Goal: Task Accomplishment & Management: Manage account settings

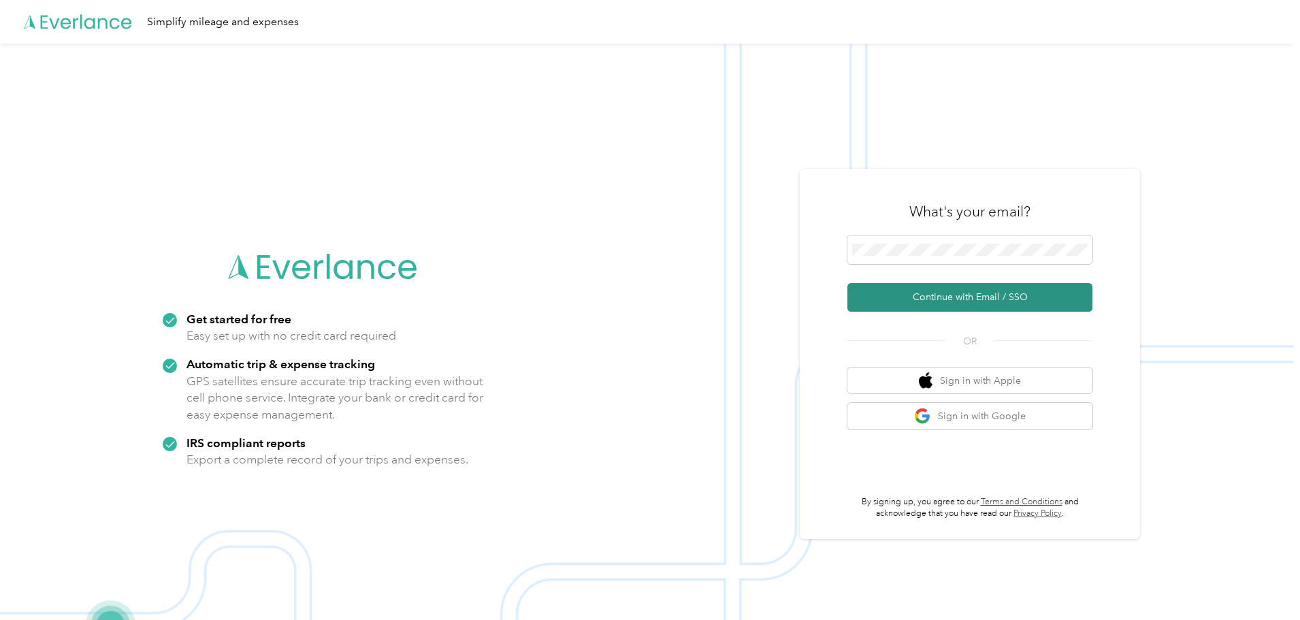
click at [979, 305] on button "Continue with Email / SSO" at bounding box center [969, 297] width 245 height 29
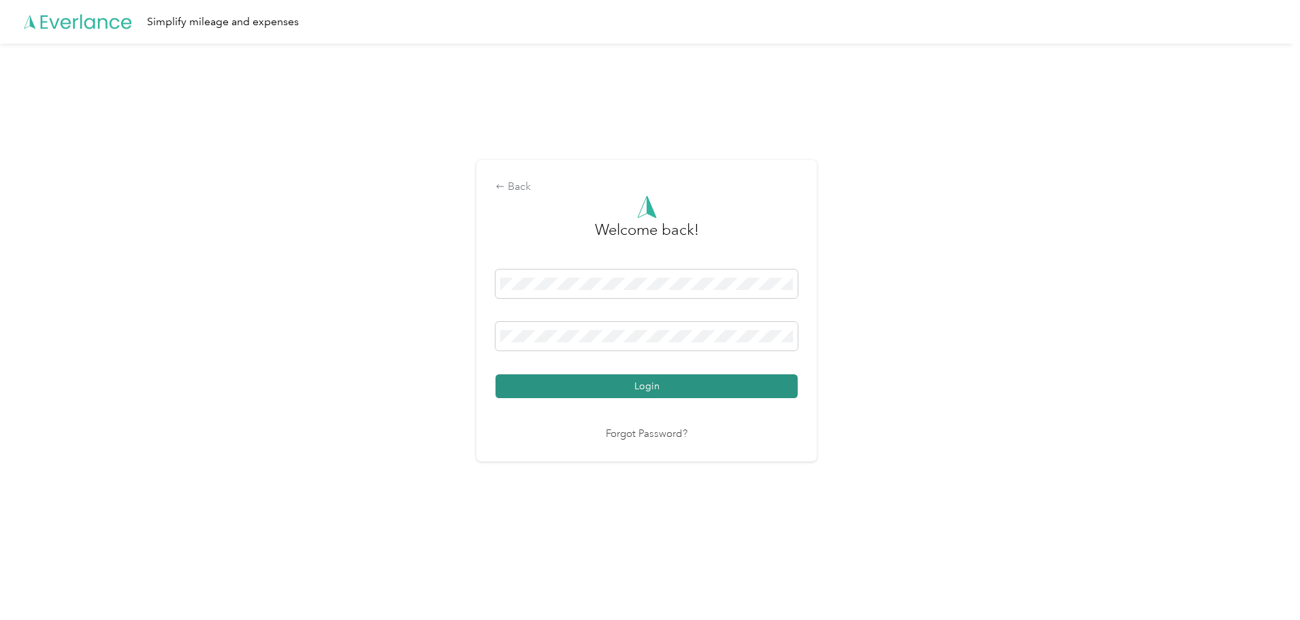
click at [664, 388] on button "Login" at bounding box center [646, 386] width 302 height 24
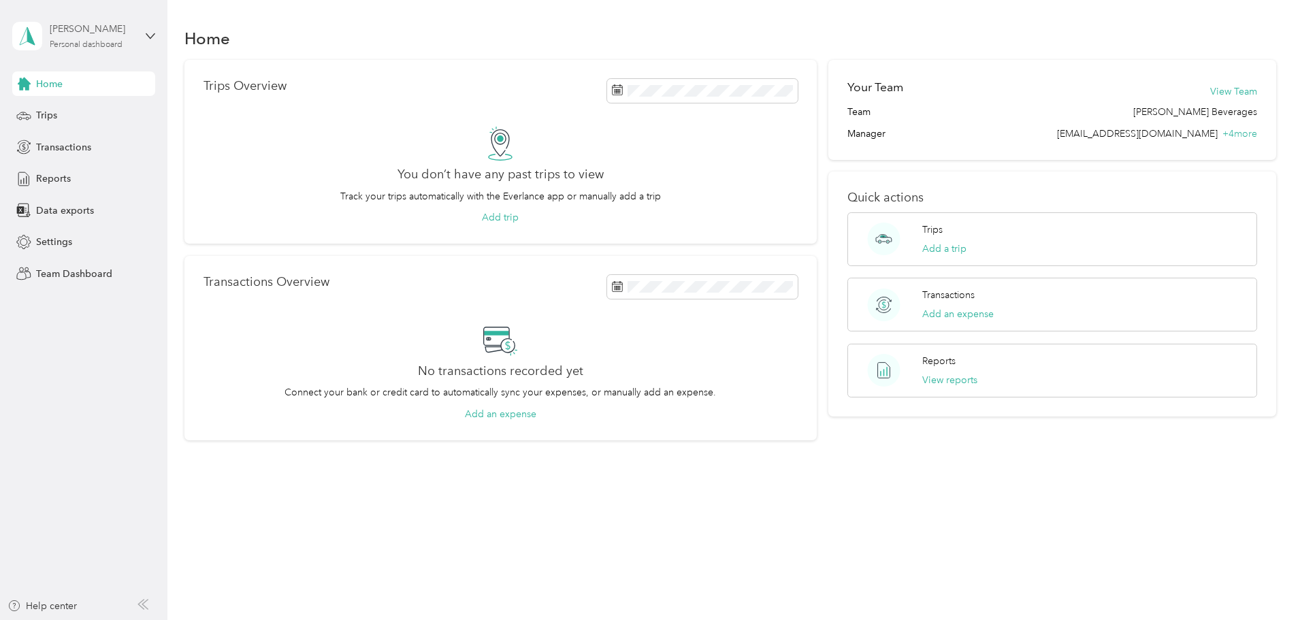
click at [66, 46] on div "Personal dashboard" at bounding box center [86, 45] width 73 height 8
click at [80, 110] on div "Team dashboard" at bounding box center [61, 109] width 73 height 14
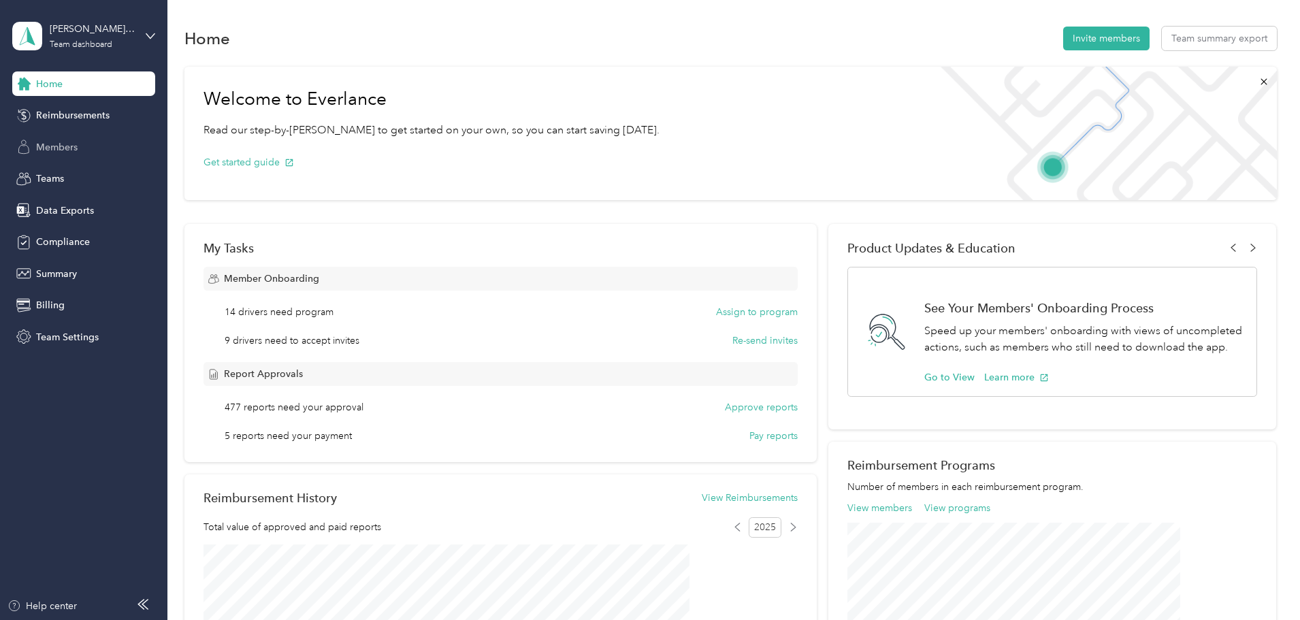
click at [76, 148] on span "Members" at bounding box center [57, 147] width 42 height 14
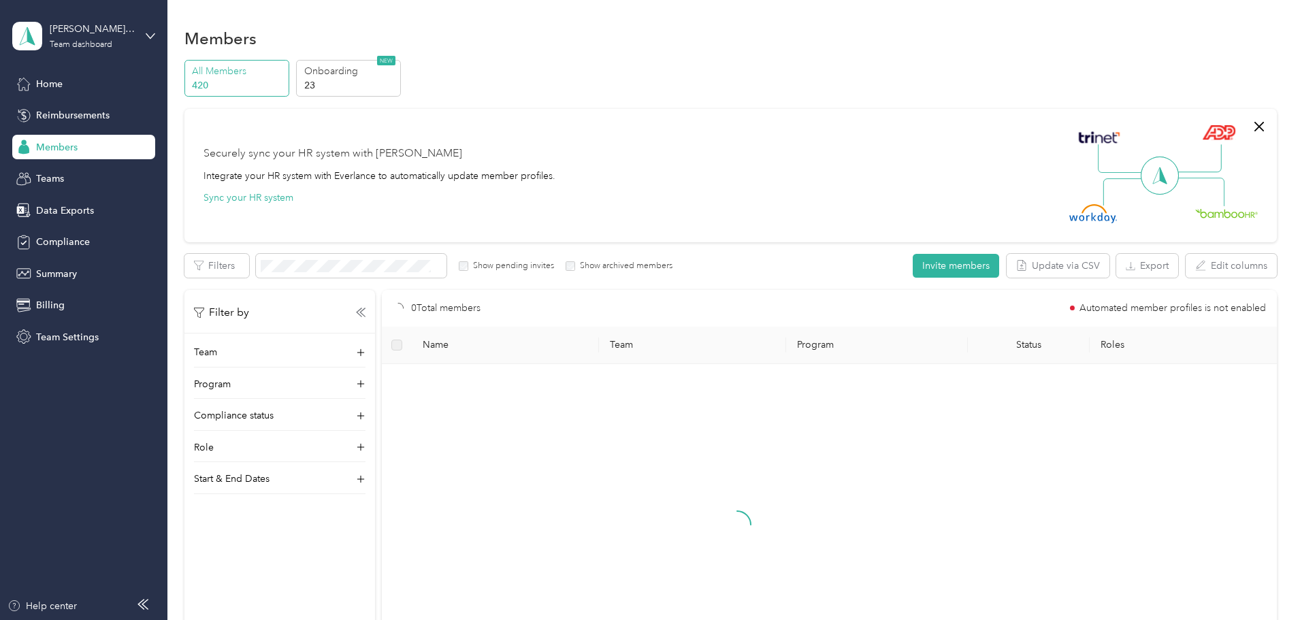
click at [502, 251] on div "All Members 420 Onboarding 23 NEW Securely sync your HR system with Everlance I…" at bounding box center [730, 391] width 1092 height 663
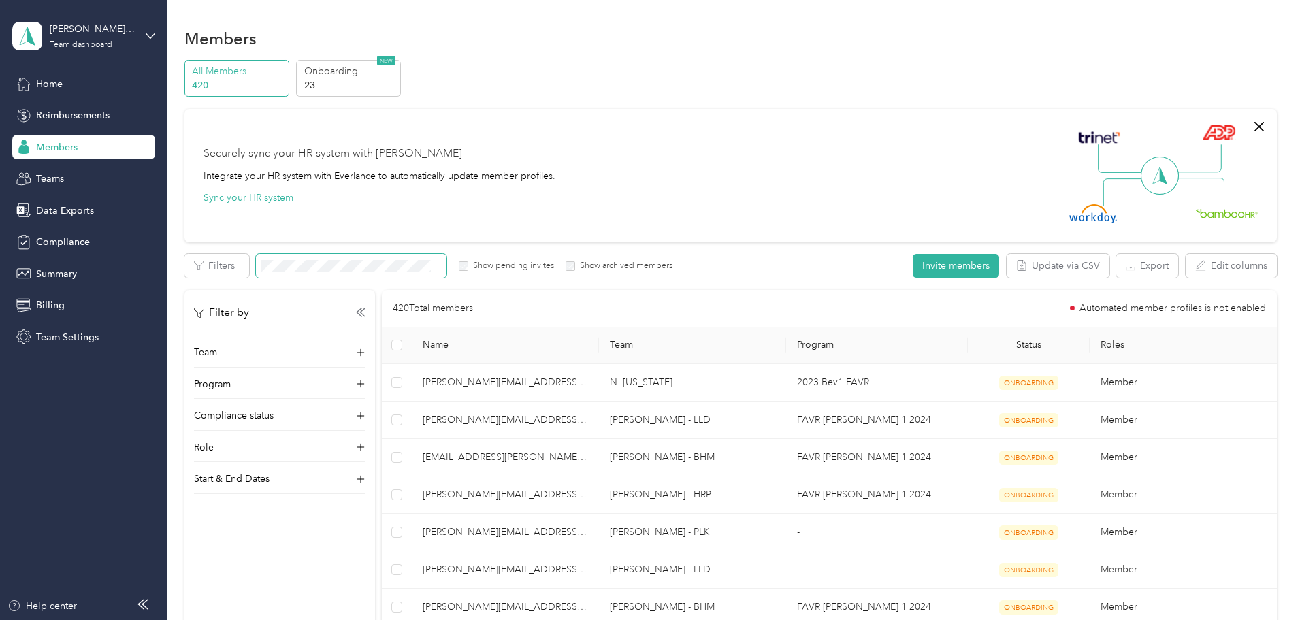
click at [425, 259] on span at bounding box center [351, 266] width 191 height 24
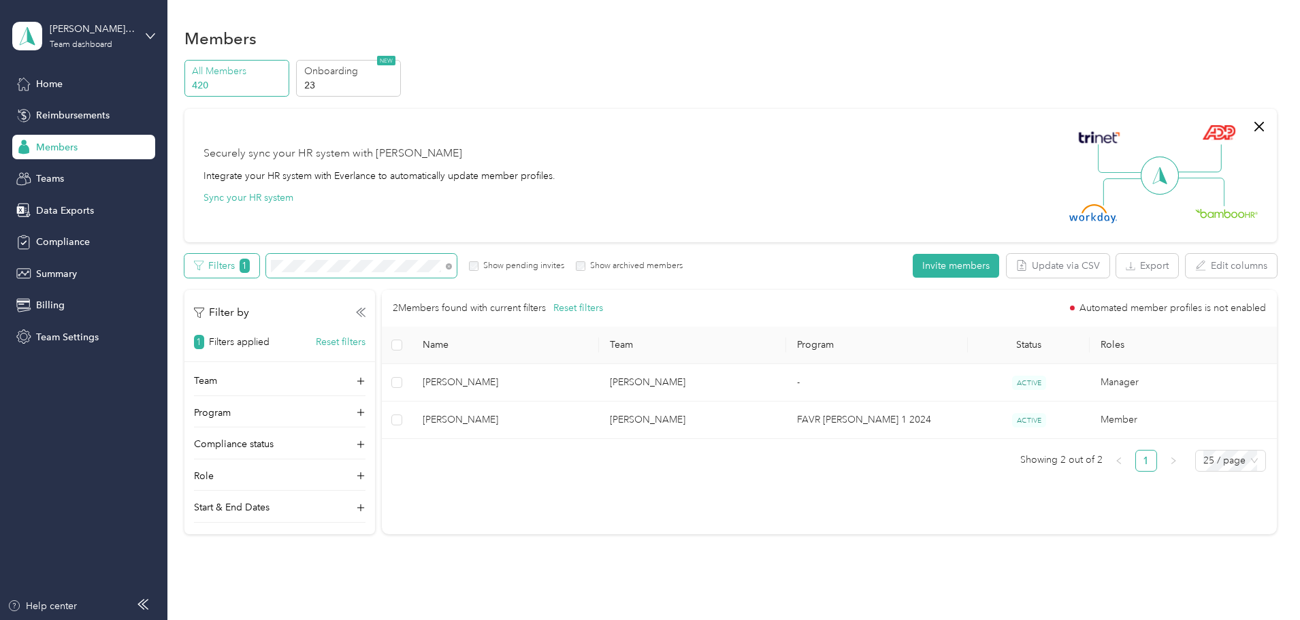
click at [348, 265] on div "Filters 1 Show pending invites Show archived members" at bounding box center [433, 266] width 499 height 24
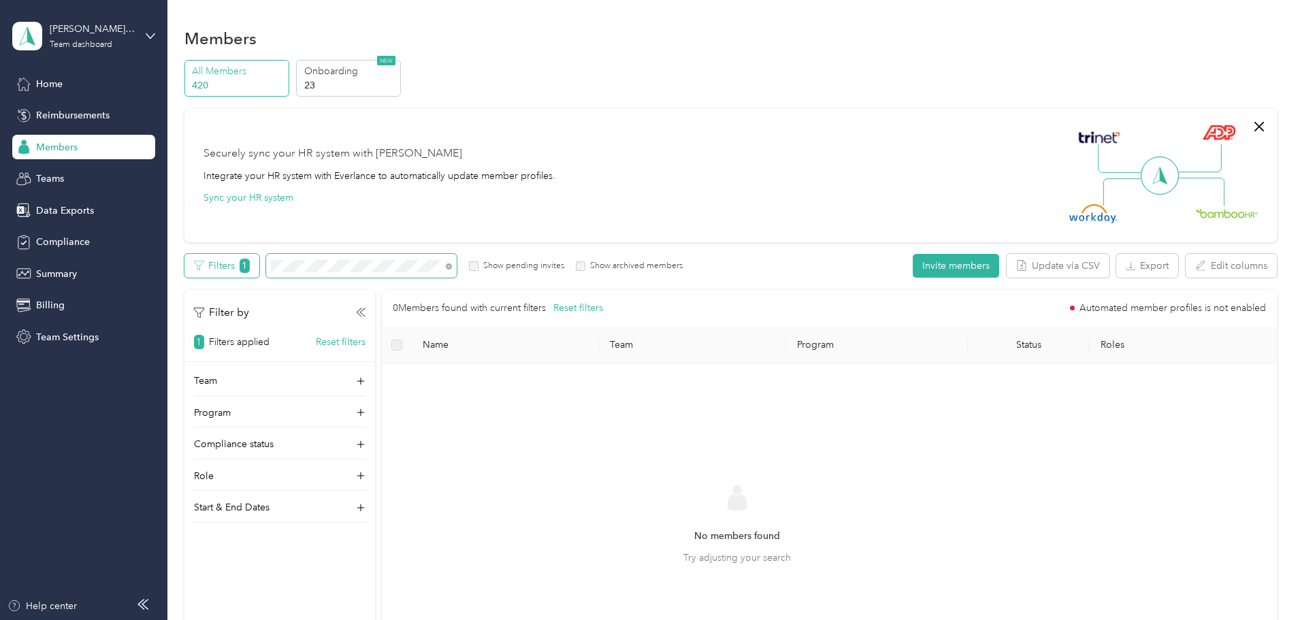
click at [346, 261] on div "Filters 1 Show pending invites Show archived members" at bounding box center [433, 266] width 499 height 24
